Goal: Navigation & Orientation: Go to known website

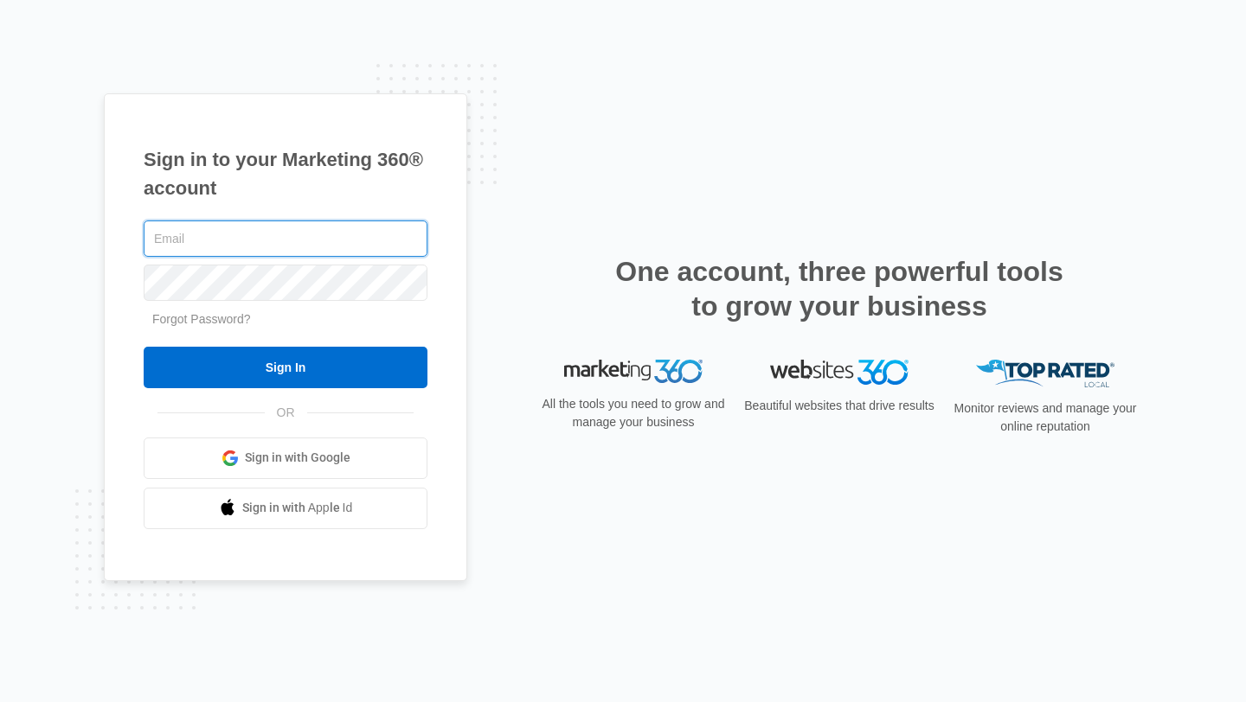
type input "[EMAIL_ADDRESS][DOMAIN_NAME]"
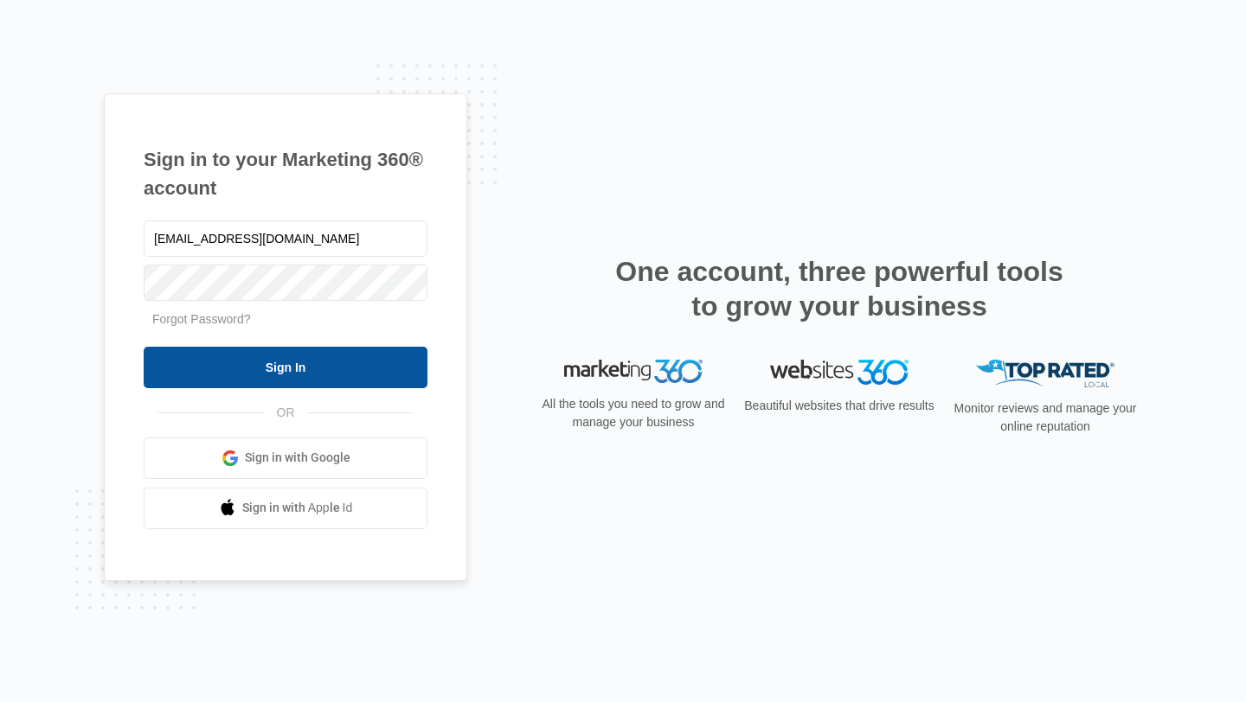
click at [367, 365] on input "Sign In" at bounding box center [286, 368] width 284 height 42
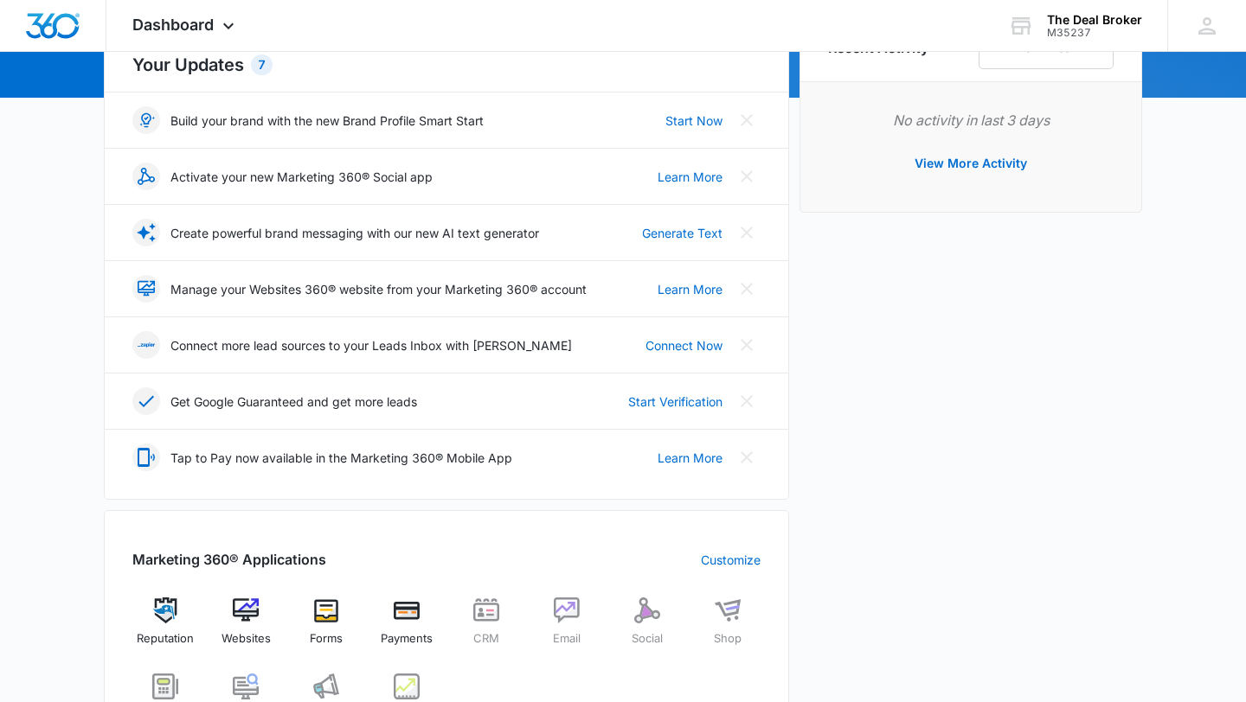
scroll to position [246, 0]
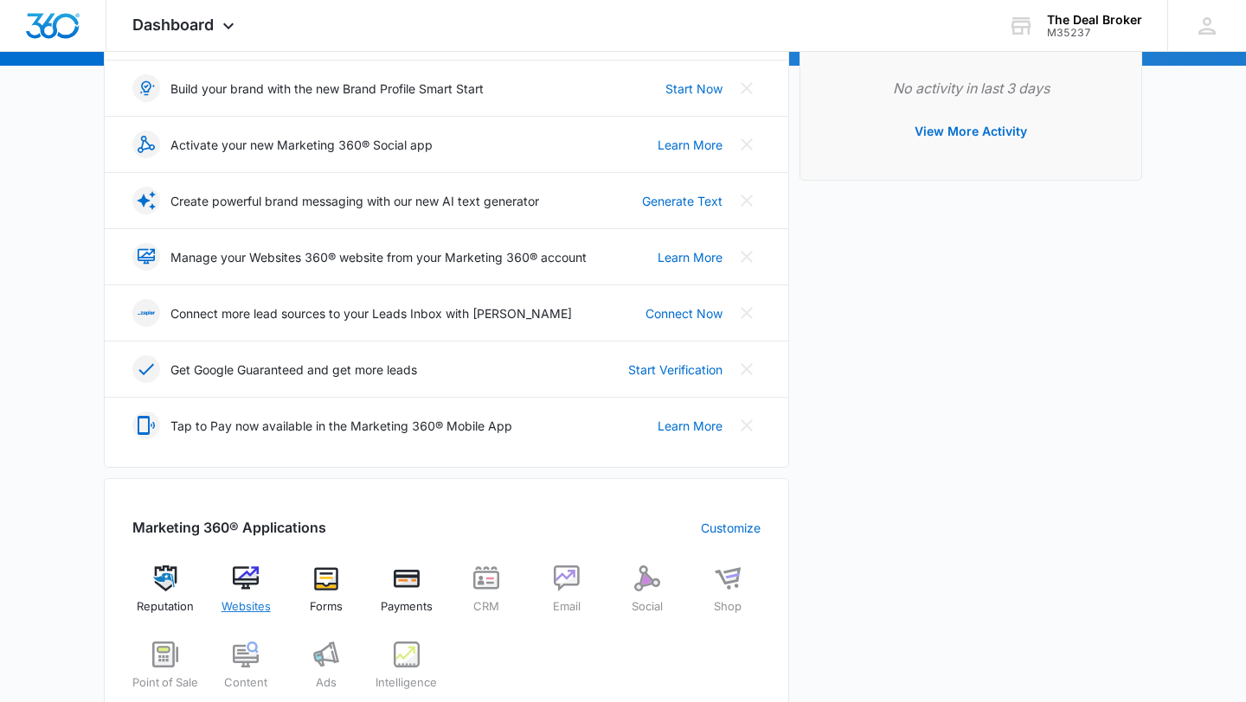
click at [251, 570] on img at bounding box center [246, 579] width 26 height 26
